Goal: Task Accomplishment & Management: Manage account settings

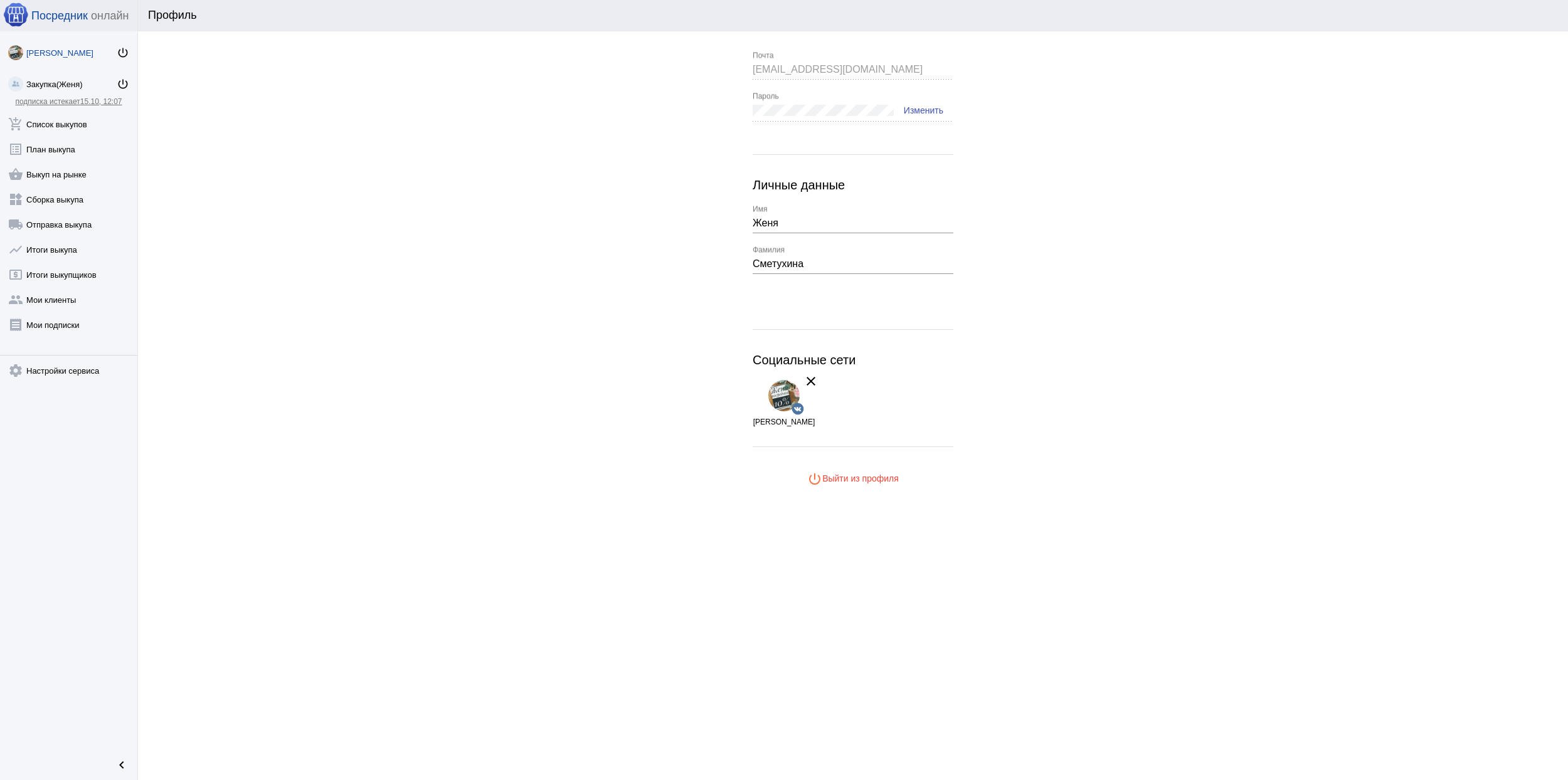
click at [1432, 277] on app-user-info "[EMAIL_ADDRESS][DOMAIN_NAME] Почта Пароль Изменить Личные данные [PERSON_NAME] …" at bounding box center [852, 270] width 1430 height 438
click at [126, 51] on mat-icon "power_settings_new" at bounding box center [122, 52] width 12 height 12
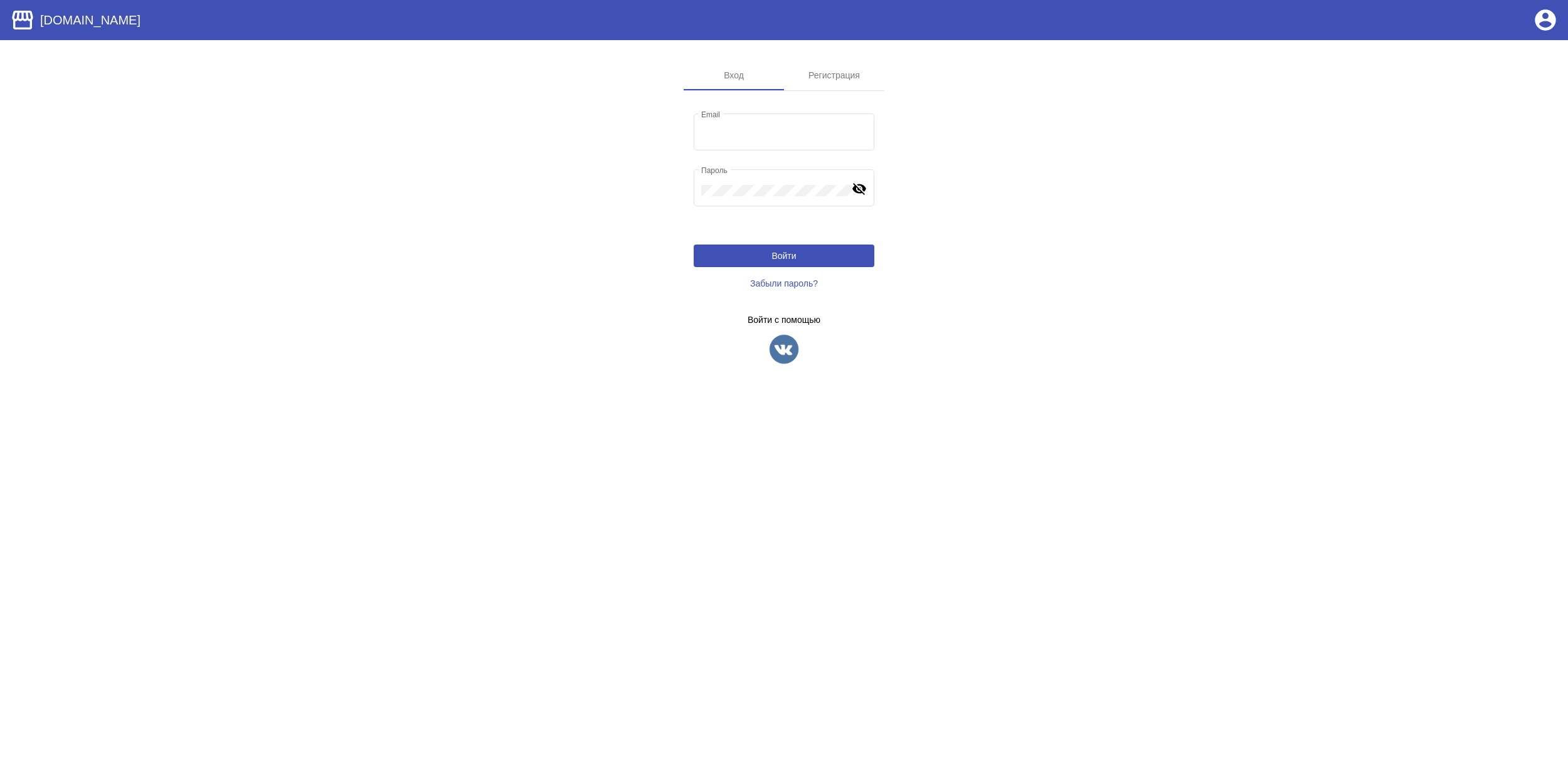
type input "velo-detki@mail.ru"
click at [785, 349] on img at bounding box center [784, 350] width 32 height 32
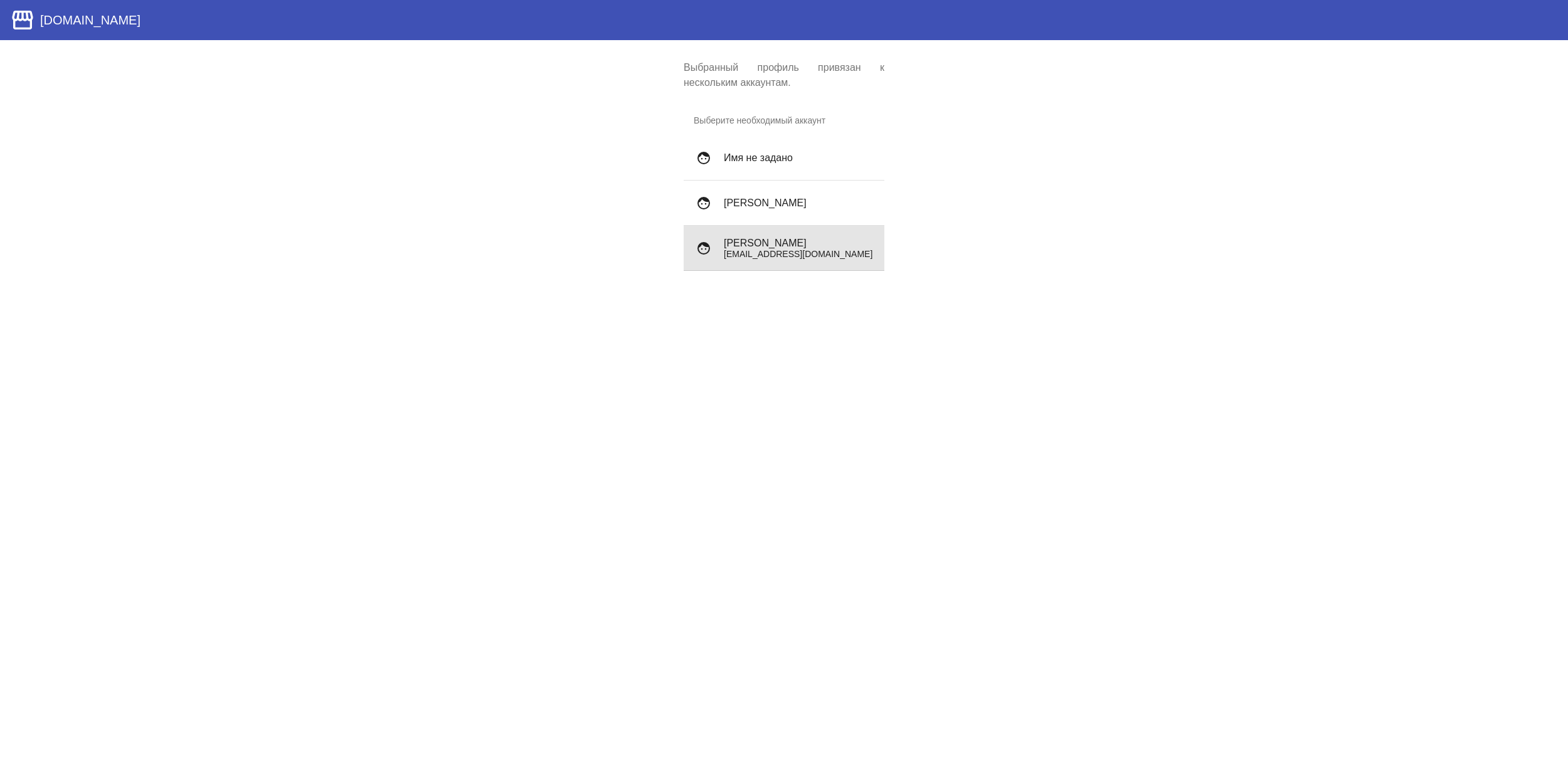
click at [806, 234] on div "face Archibald Wetuicki sadamcheg1996@gmail.com" at bounding box center [784, 249] width 201 height 46
